Goal: Information Seeking & Learning: Learn about a topic

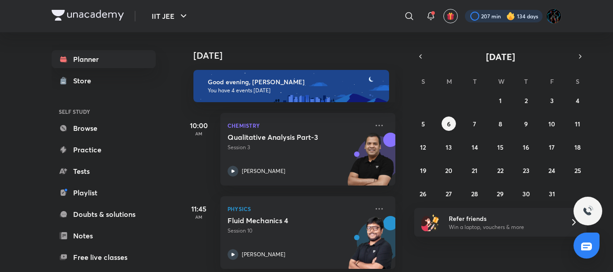
click at [503, 15] on div at bounding box center [504, 16] width 78 height 13
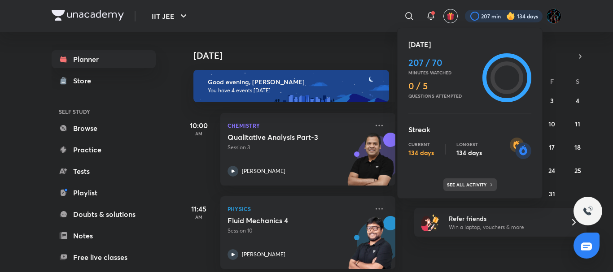
click at [474, 179] on div "See all activity" at bounding box center [469, 184] width 53 height 13
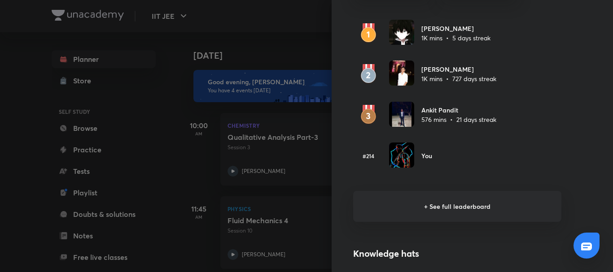
scroll to position [577, 0]
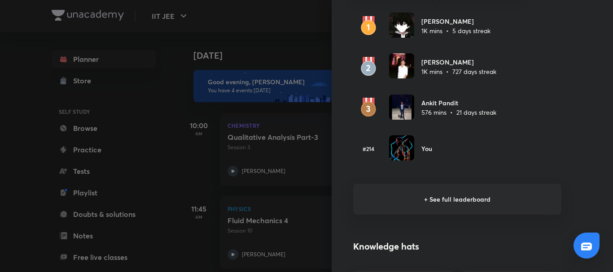
click at [439, 207] on h6 "+ See full leaderboard" at bounding box center [457, 199] width 208 height 31
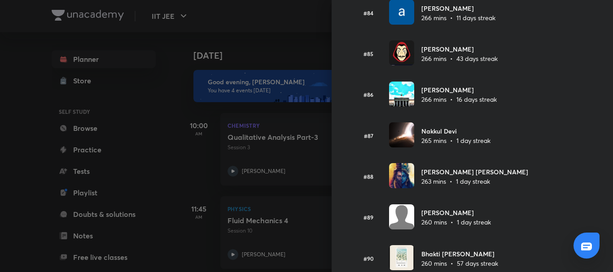
scroll to position [3465, 0]
click at [272, 74] on div at bounding box center [306, 136] width 613 height 272
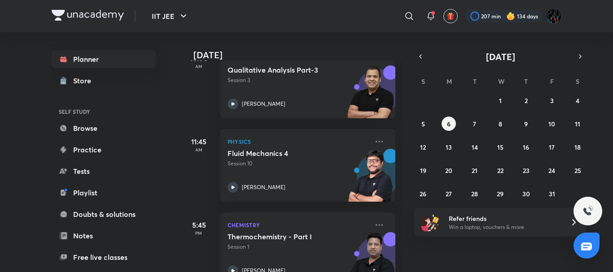
scroll to position [0, 0]
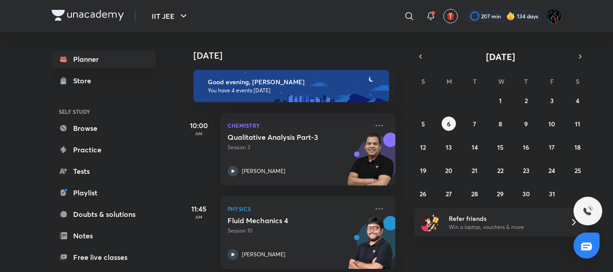
click at [323, 26] on div "​" at bounding box center [335, 16] width 165 height 22
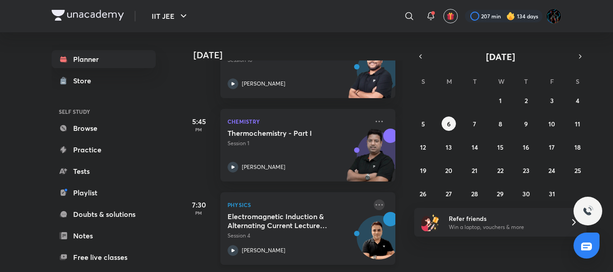
click at [374, 200] on icon at bounding box center [379, 205] width 11 height 11
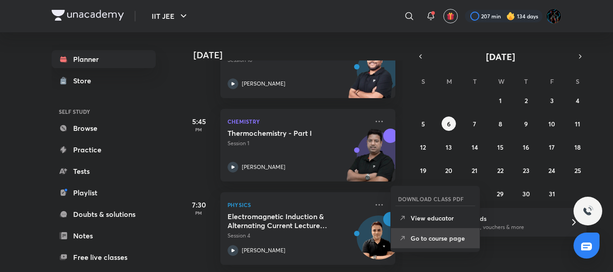
click at [426, 244] on li "Go to course page" at bounding box center [435, 238] width 89 height 20
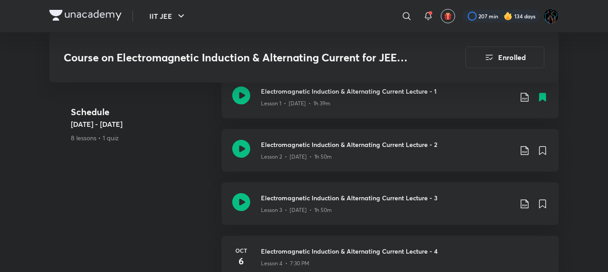
scroll to position [326, 0]
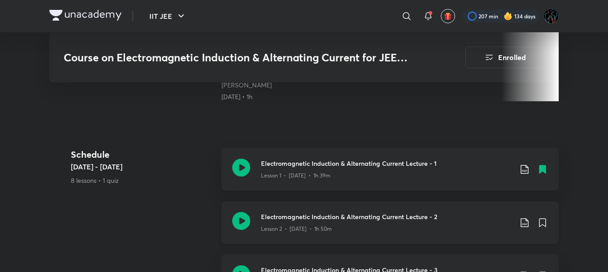
click at [334, 223] on div "Lesson 2 • [DATE] • 1h 50m" at bounding box center [386, 228] width 251 height 12
